Goal: Use online tool/utility: Utilize a website feature to perform a specific function

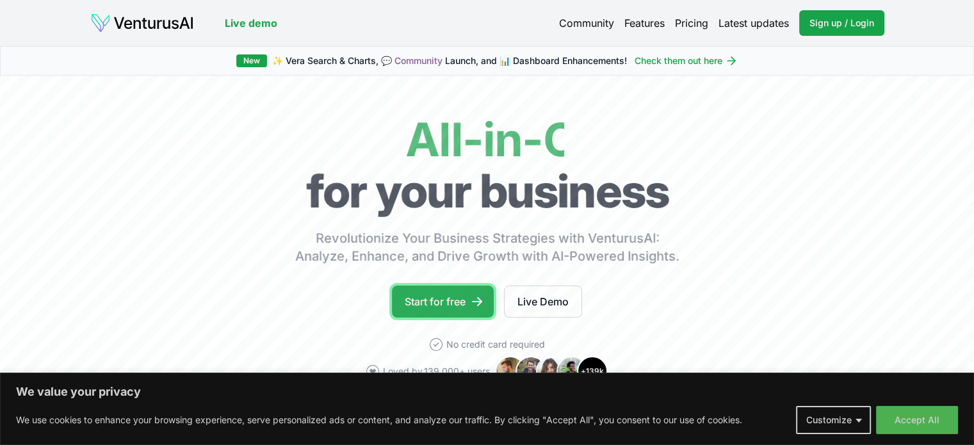
click at [466, 305] on link "Start for free" at bounding box center [443, 302] width 102 height 32
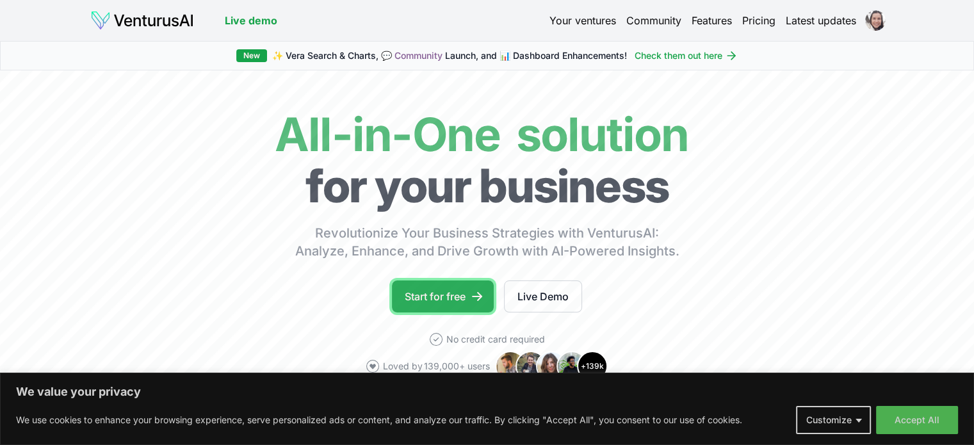
click at [459, 298] on link "Start for free" at bounding box center [443, 296] width 102 height 32
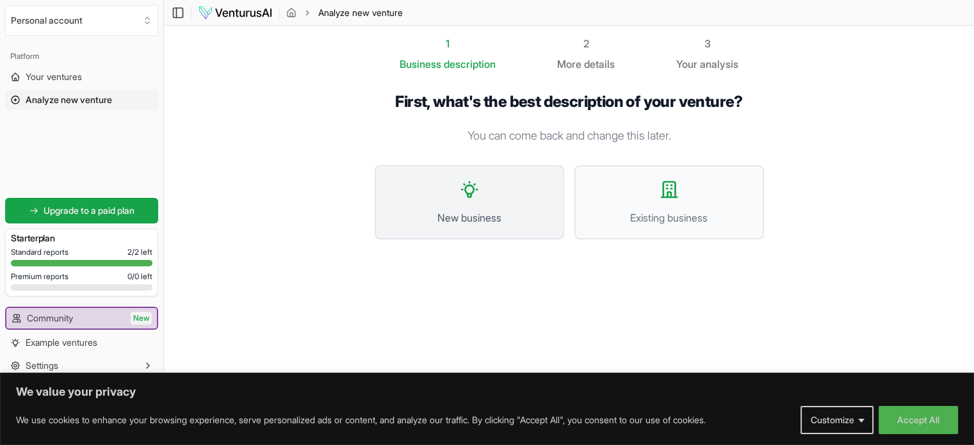
click at [477, 220] on span "New business" at bounding box center [469, 217] width 161 height 15
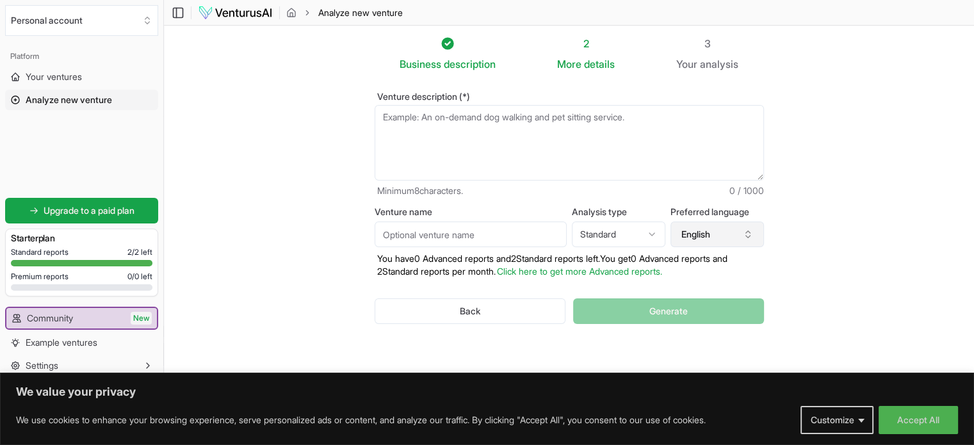
click at [720, 231] on button "English" at bounding box center [716, 235] width 93 height 26
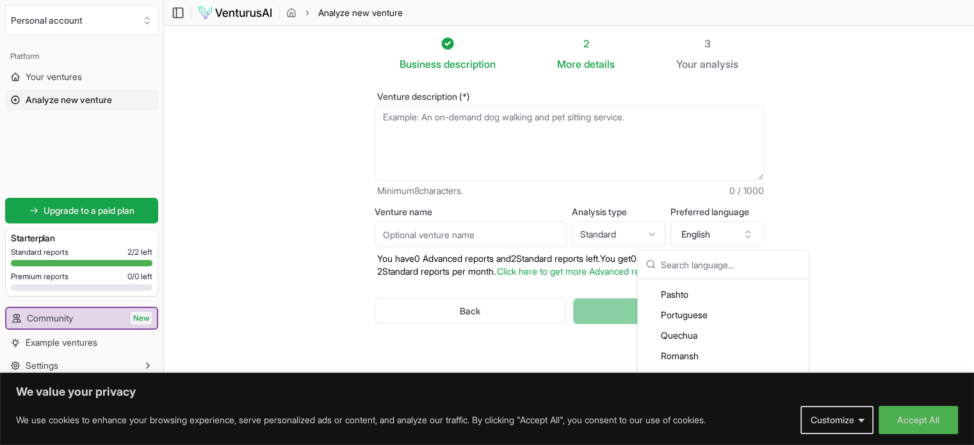
scroll to position [2622, 0]
click at [710, 318] on div "Portuguese" at bounding box center [722, 314] width 165 height 20
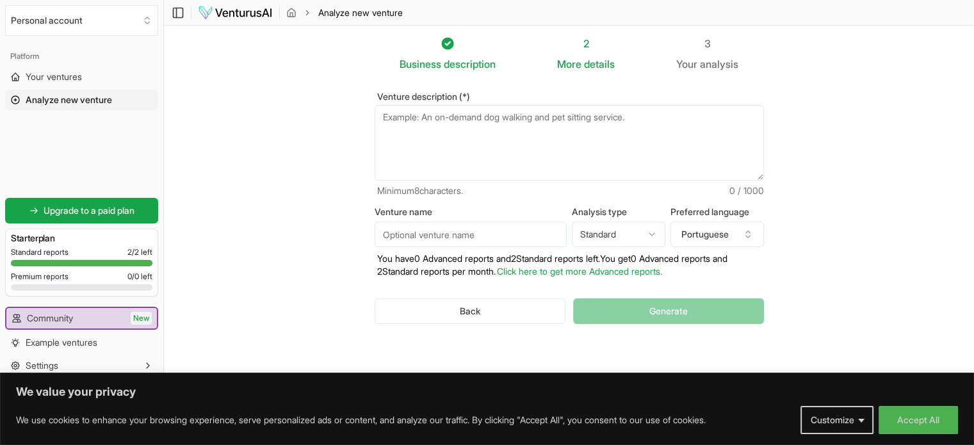
click at [494, 154] on textarea "Venture description (*)" at bounding box center [569, 143] width 389 height 76
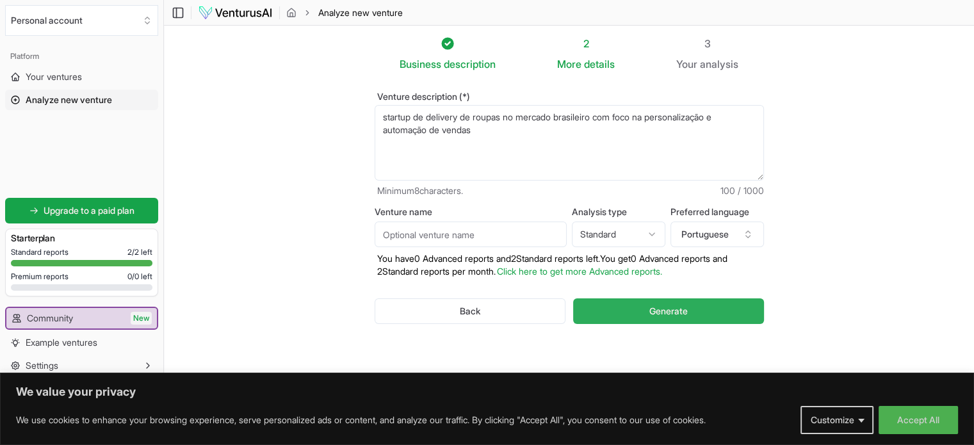
type textarea "startup de delivery de roupas no mercado brasileiro com foco na personalização …"
click at [630, 311] on button "Generate" at bounding box center [668, 311] width 190 height 26
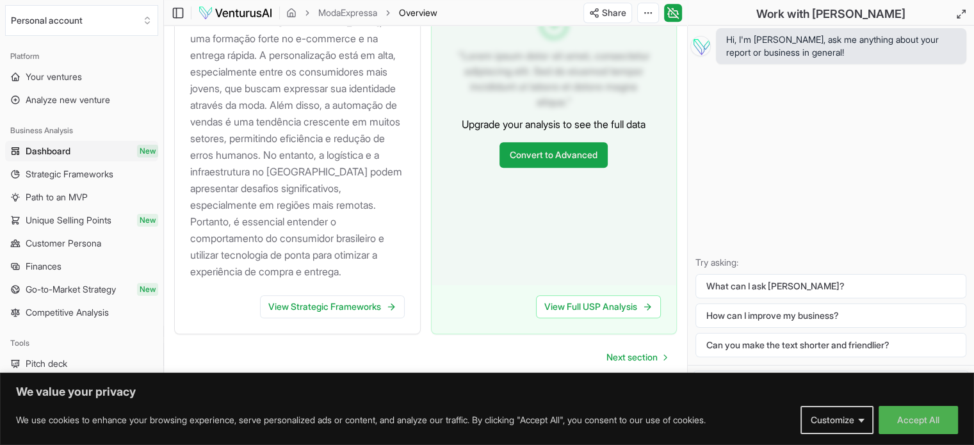
scroll to position [1408, 0]
click at [333, 309] on link "View Strategic Frameworks" at bounding box center [332, 306] width 145 height 23
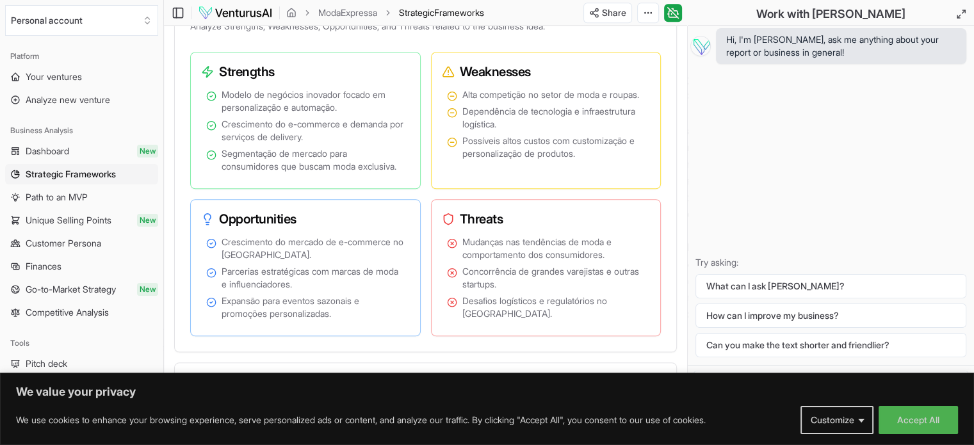
scroll to position [937, 0]
